Goal: Task Accomplishment & Management: Complete application form

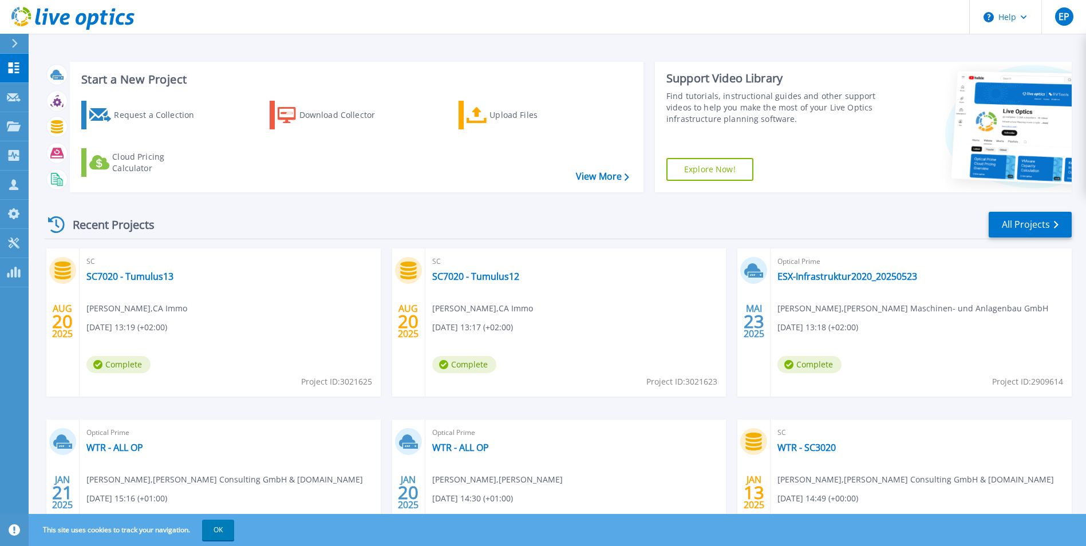
click at [169, 119] on div "Request a Collection" at bounding box center [160, 115] width 92 height 23
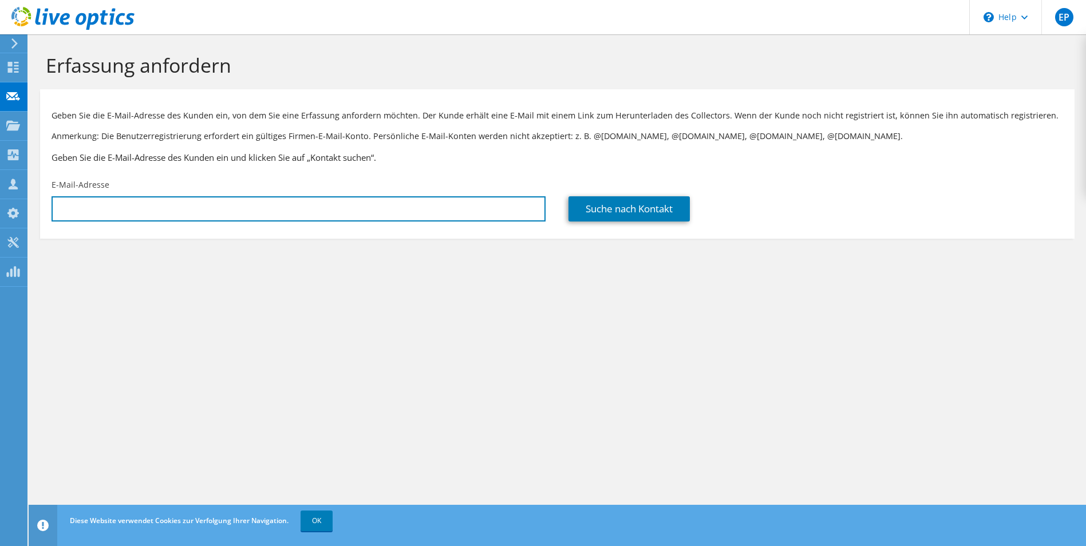
click at [244, 212] on input "text" at bounding box center [299, 208] width 494 height 25
paste input "s.inci@idh-frankfurt.de"
type input "s.inci@idh-frankfurt.de"
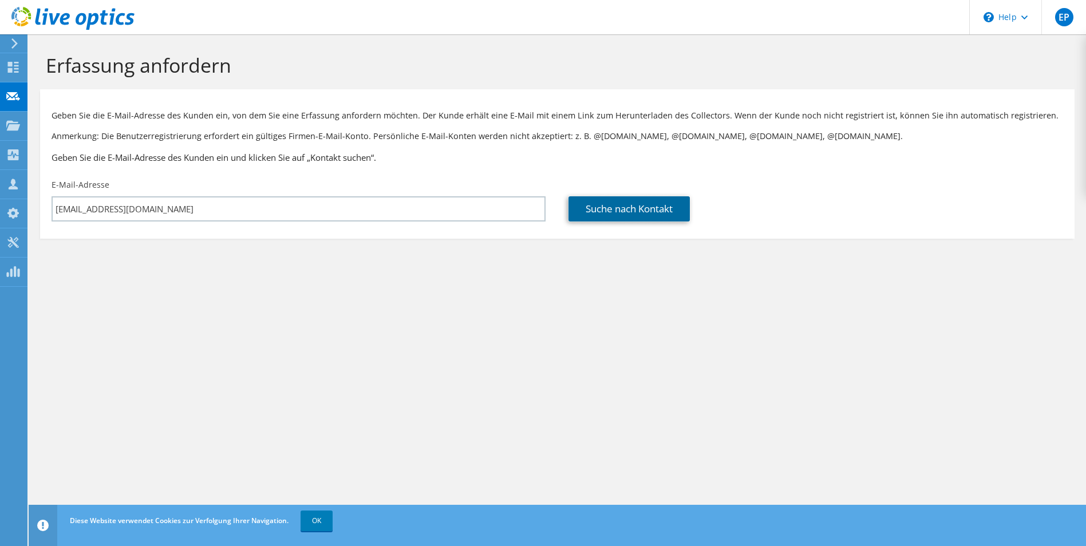
click at [591, 209] on link "Suche nach Kontakt" at bounding box center [628, 208] width 121 height 25
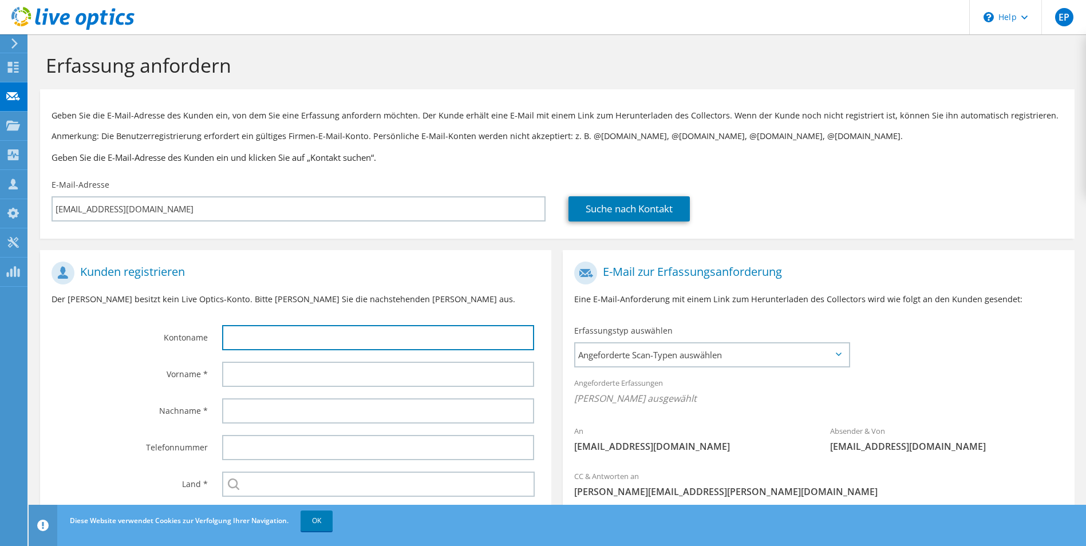
click at [291, 339] on input "text" at bounding box center [378, 337] width 312 height 25
click at [270, 337] on input "text" at bounding box center [378, 337] width 312 height 25
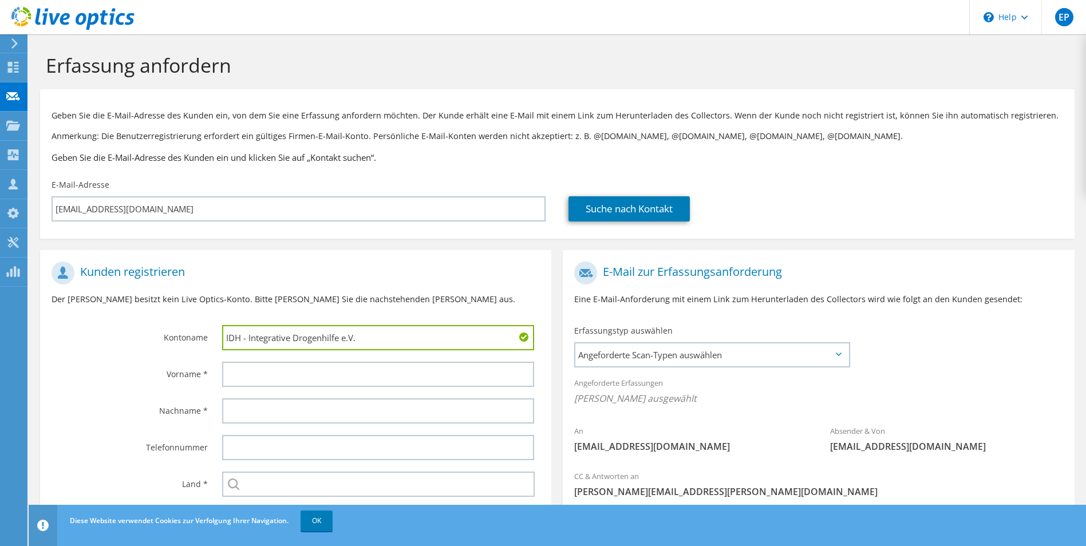
type input "IDH - Integrative Drogenhilfe e.V."
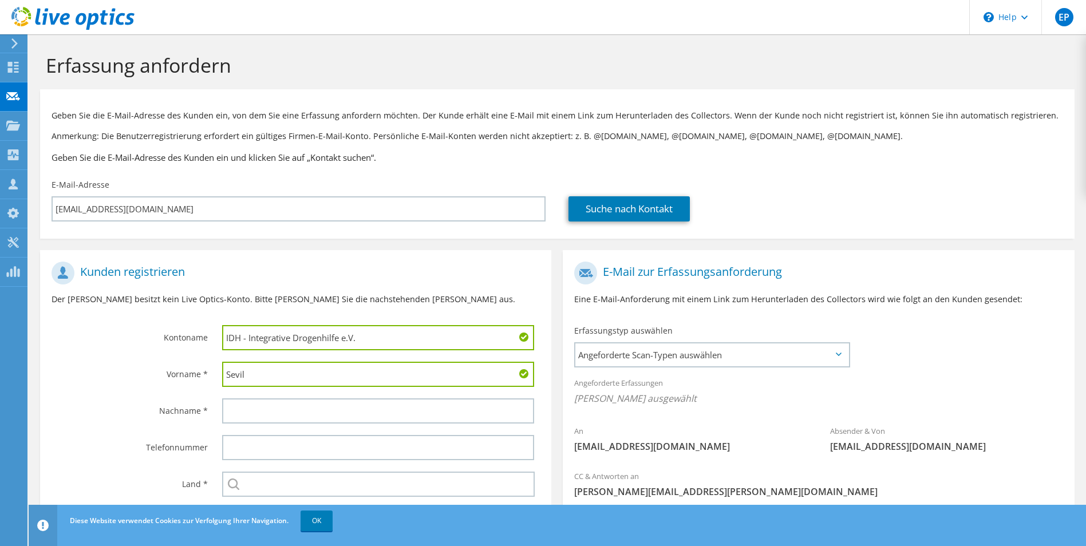
type input "Sevil"
type input "Inci"
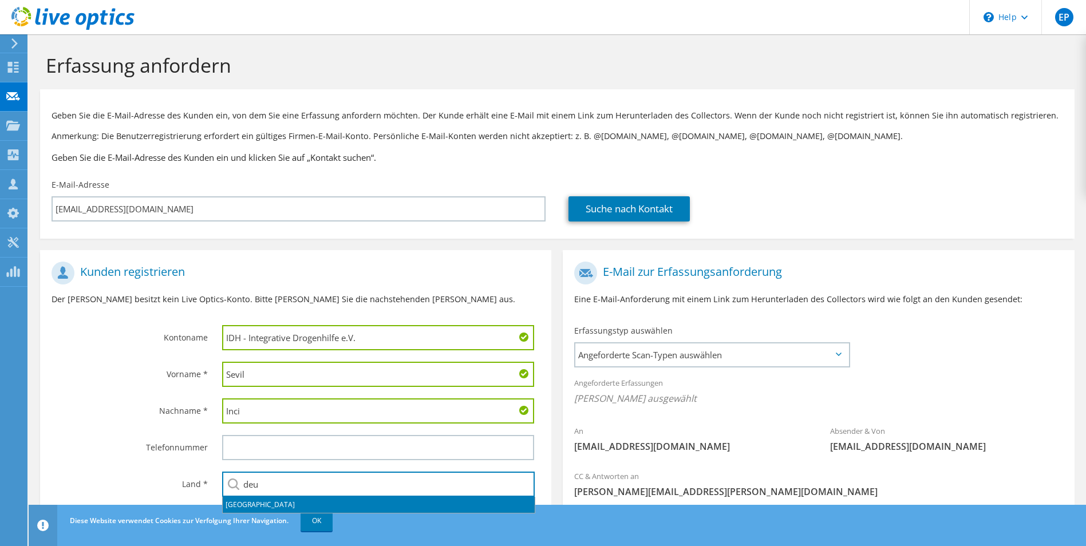
drag, startPoint x: 246, startPoint y: 504, endPoint x: 230, endPoint y: 490, distance: 21.5
click at [246, 504] on li "[GEOGRAPHIC_DATA]" at bounding box center [379, 505] width 312 height 16
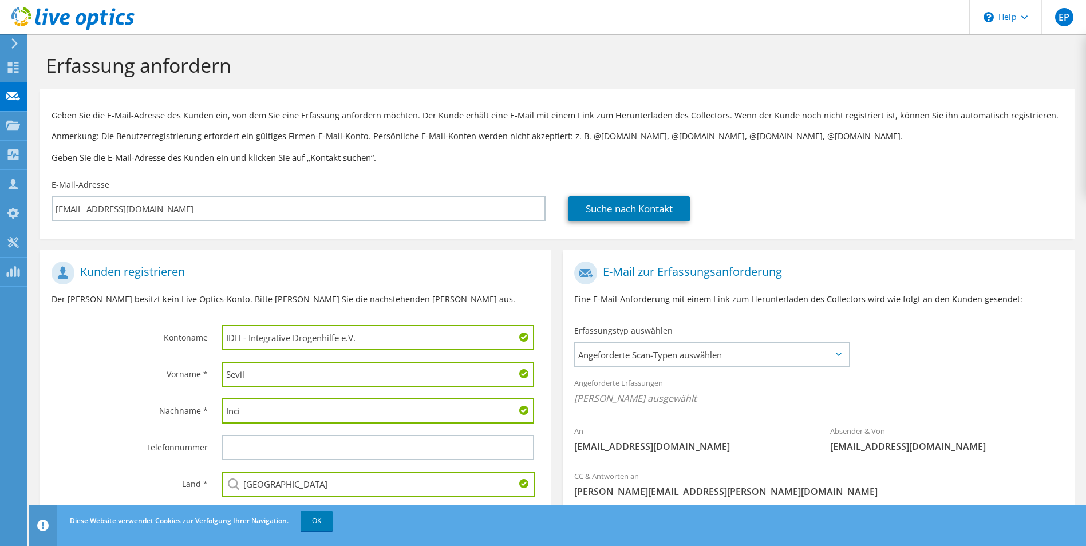
type input "[GEOGRAPHIC_DATA]"
click at [127, 363] on label "Vorname *" at bounding box center [130, 371] width 156 height 18
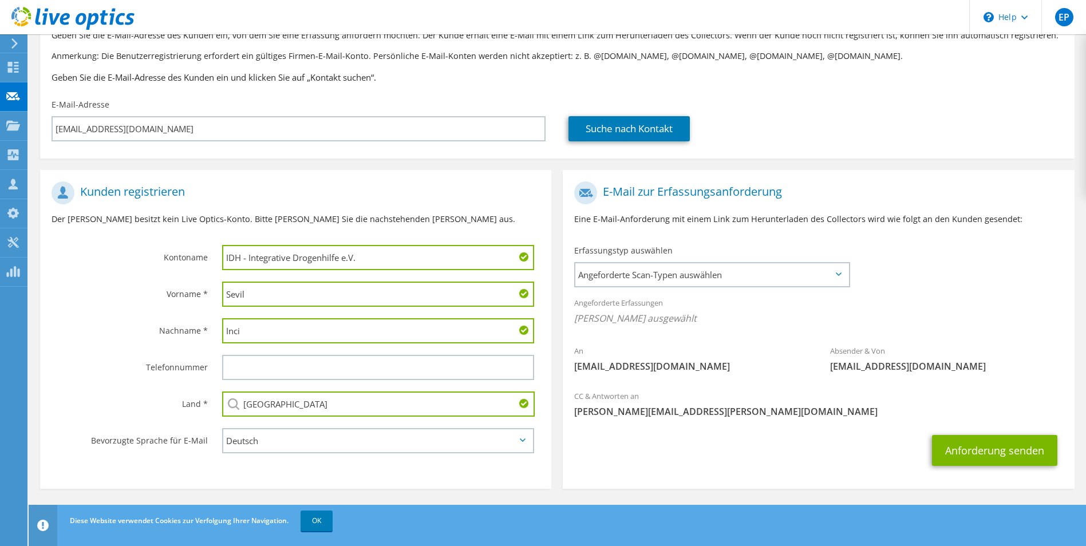
click at [745, 284] on span "Angeforderte Scan-Typen auswählen" at bounding box center [711, 274] width 272 height 23
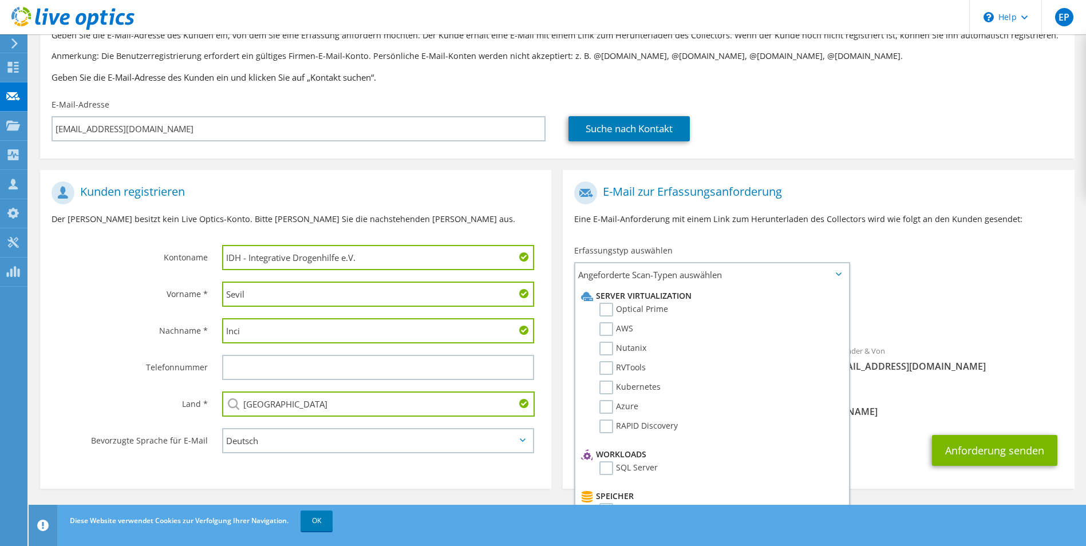
click at [647, 310] on label "Optical Prime" at bounding box center [633, 310] width 69 height 14
click at [0, 0] on input "Optical Prime" at bounding box center [0, 0] width 0 height 0
click at [869, 235] on div "E-Mail zur Erfassungsanforderung Eine E-Mail-Anforderung mit einem Link zum Her…" at bounding box center [818, 208] width 511 height 64
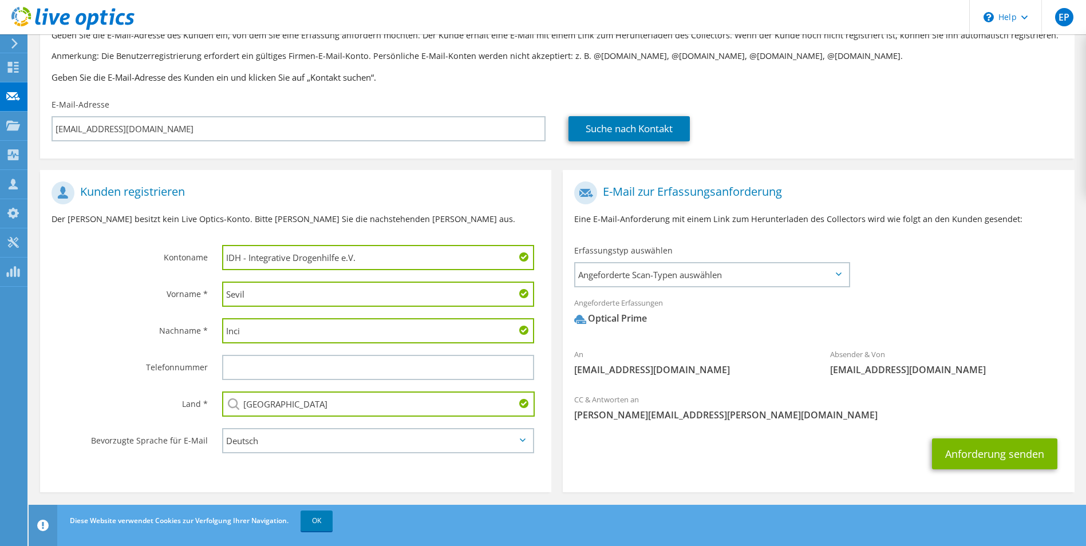
click at [757, 275] on span "Angeforderte Scan-Typen auswählen" at bounding box center [711, 274] width 272 height 23
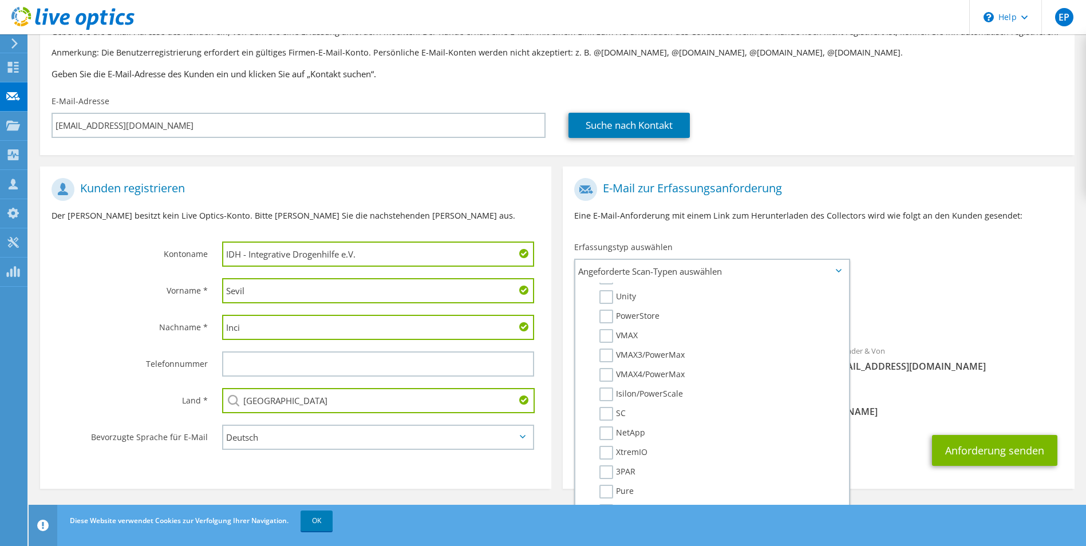
scroll to position [343, 0]
click at [992, 335] on div "Angeforderte Erfassungen Keine Scans ausgewählt Optical Prime" at bounding box center [818, 313] width 511 height 52
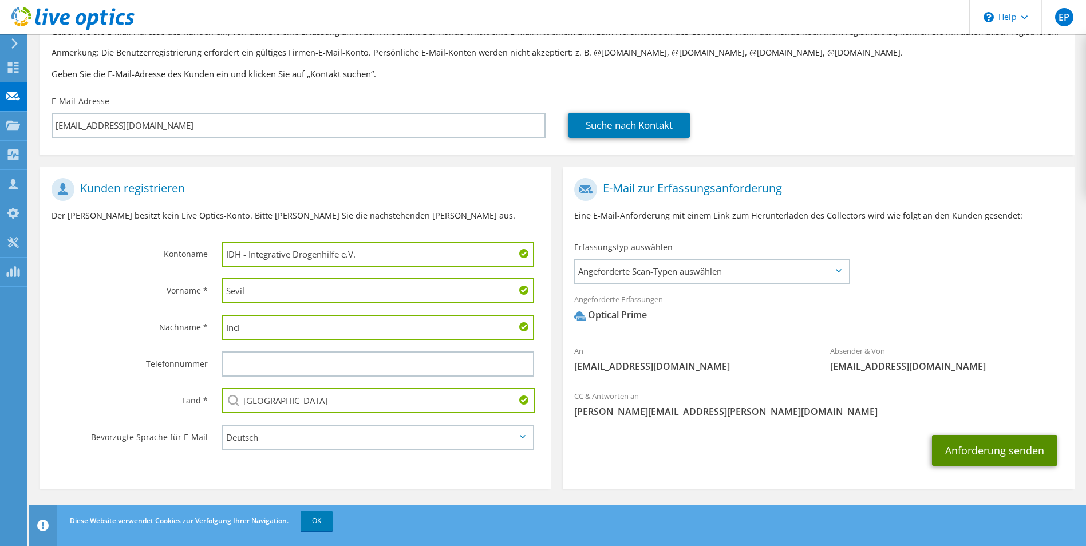
click at [1008, 458] on button "Anforderung senden" at bounding box center [994, 450] width 125 height 31
